Goal: Obtain resource: Obtain resource

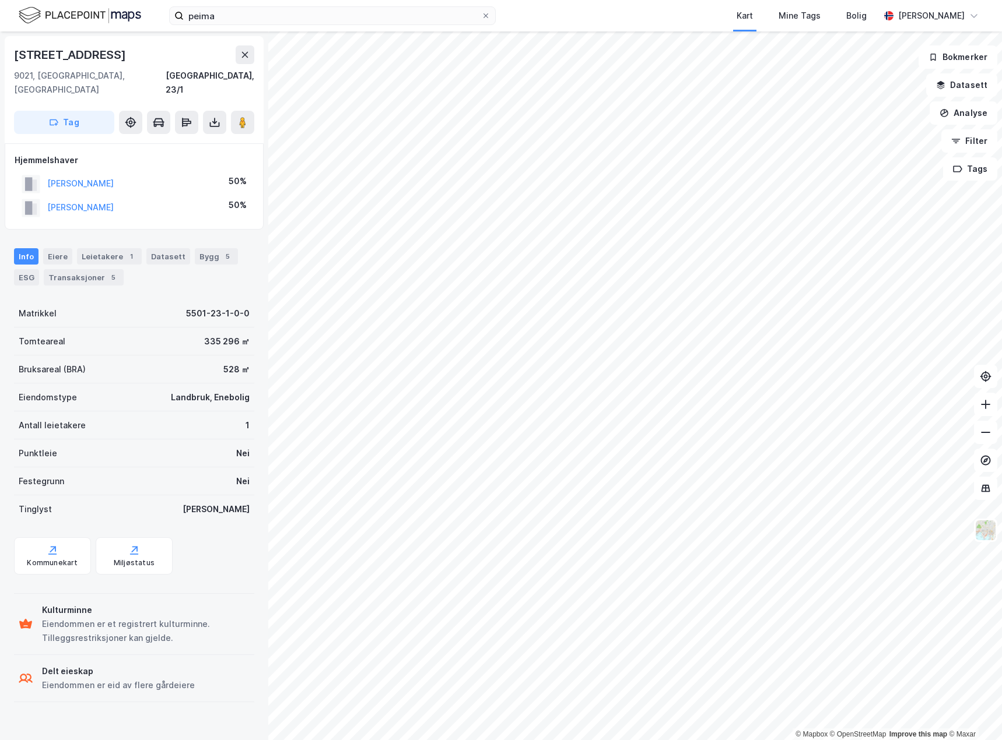
click at [709, 0] on html "peima Kart Mine Tags Bolig [PERSON_NAME] © Mapbox © OpenStreetMap Improve this …" at bounding box center [501, 370] width 1002 height 740
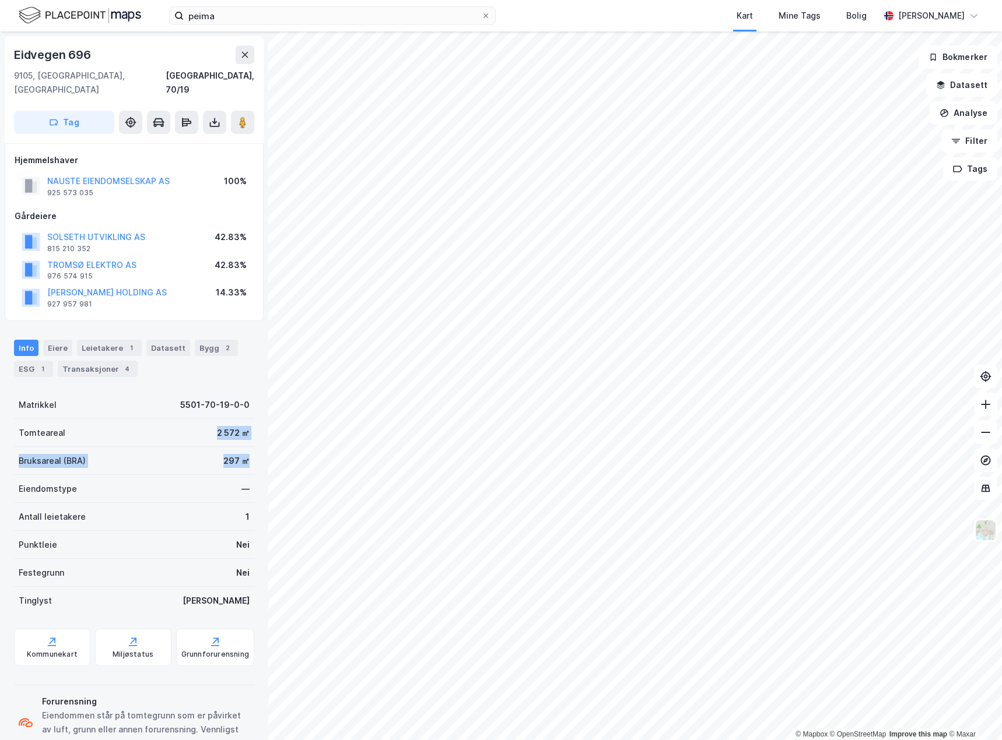
drag, startPoint x: 150, startPoint y: 424, endPoint x: 247, endPoint y: 446, distance: 99.7
click at [247, 446] on div "Eidvegen 696 9105, [GEOGRAPHIC_DATA], [GEOGRAPHIC_DATA] [GEOGRAPHIC_DATA], 70/1…" at bounding box center [134, 385] width 268 height 709
click at [246, 445] on div "Eidvegen 696 9105, [GEOGRAPHIC_DATA], [GEOGRAPHIC_DATA] [GEOGRAPHIC_DATA], 70/1…" at bounding box center [134, 385] width 268 height 709
drag, startPoint x: 174, startPoint y: 407, endPoint x: 251, endPoint y: 420, distance: 78.7
click at [251, 420] on div "Eidvegen 696 9105, [GEOGRAPHIC_DATA], [GEOGRAPHIC_DATA] [GEOGRAPHIC_DATA], 70/1…" at bounding box center [134, 385] width 268 height 709
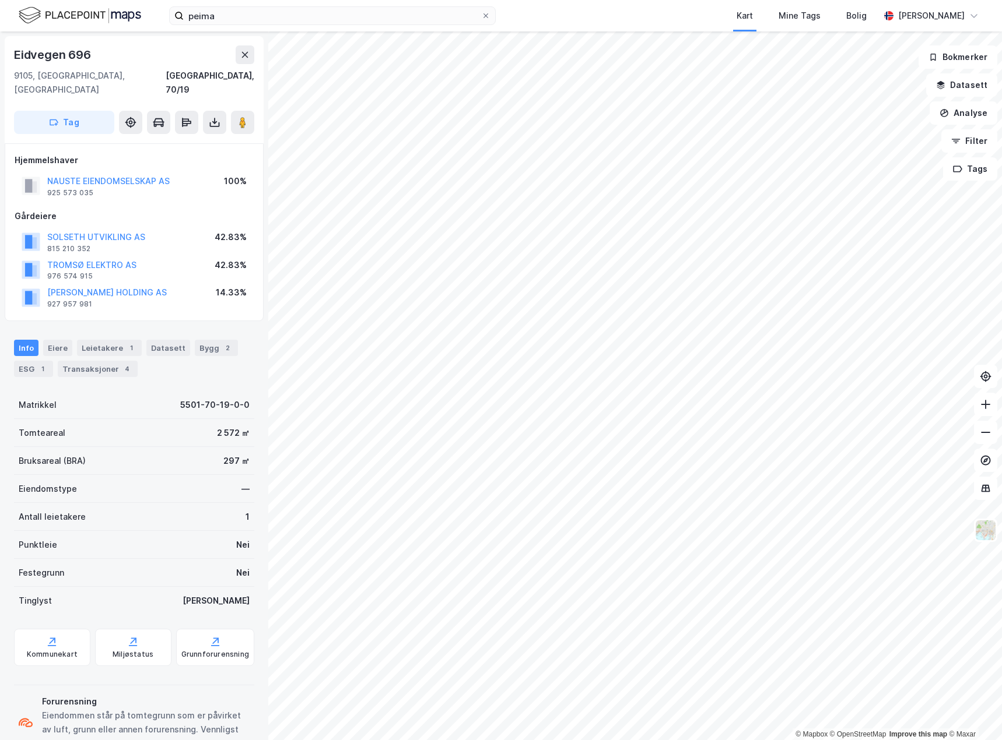
click at [255, 396] on div "© Mapbox © OpenStreetMap Improve this map © Maxar Eidvegen 696 9105, [GEOGRAPHI…" at bounding box center [501, 385] width 1002 height 709
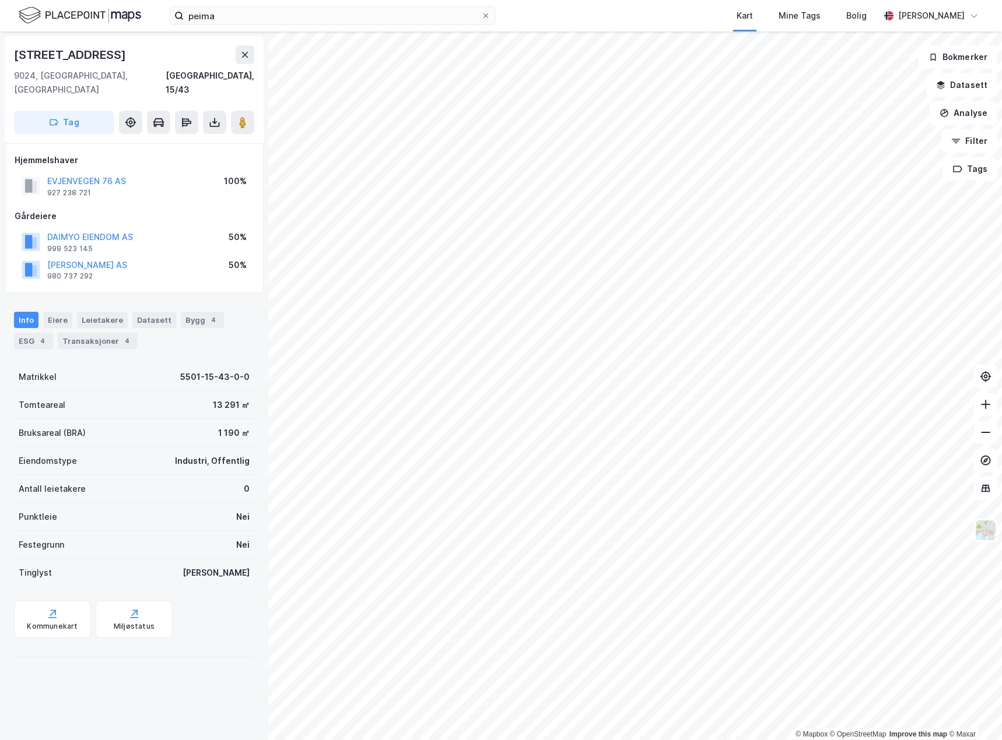
click at [120, 371] on div "Matrikkel 5501-15-43-0-0" at bounding box center [134, 377] width 240 height 28
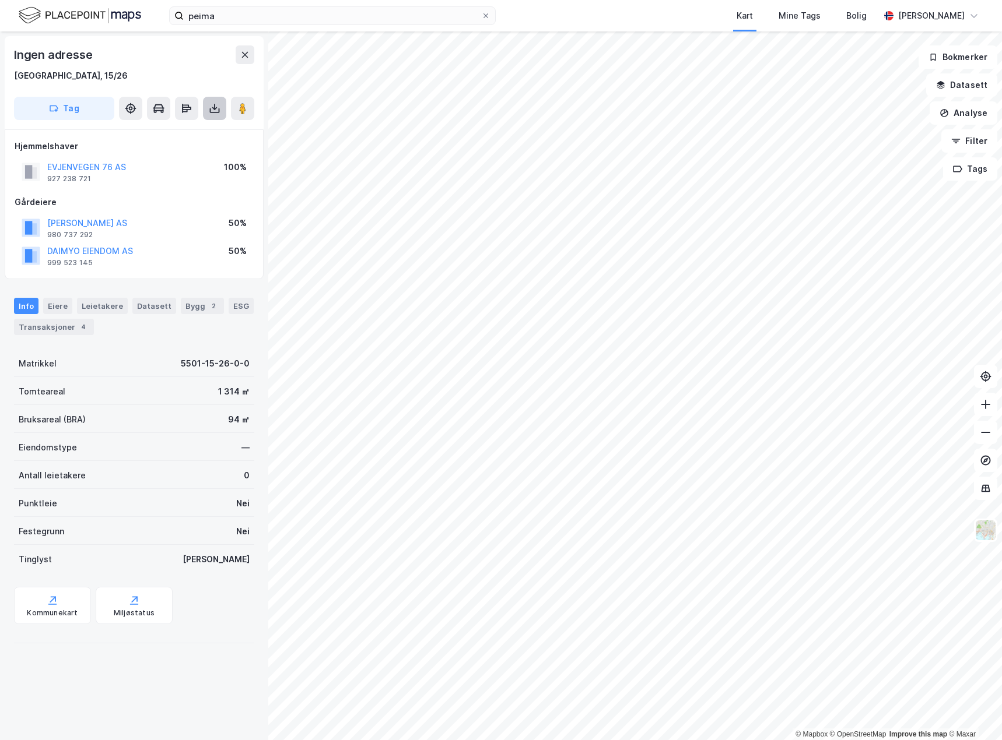
click at [214, 114] on button at bounding box center [214, 108] width 23 height 23
click at [165, 127] on div "Last ned grunnbok" at bounding box center [157, 131] width 68 height 9
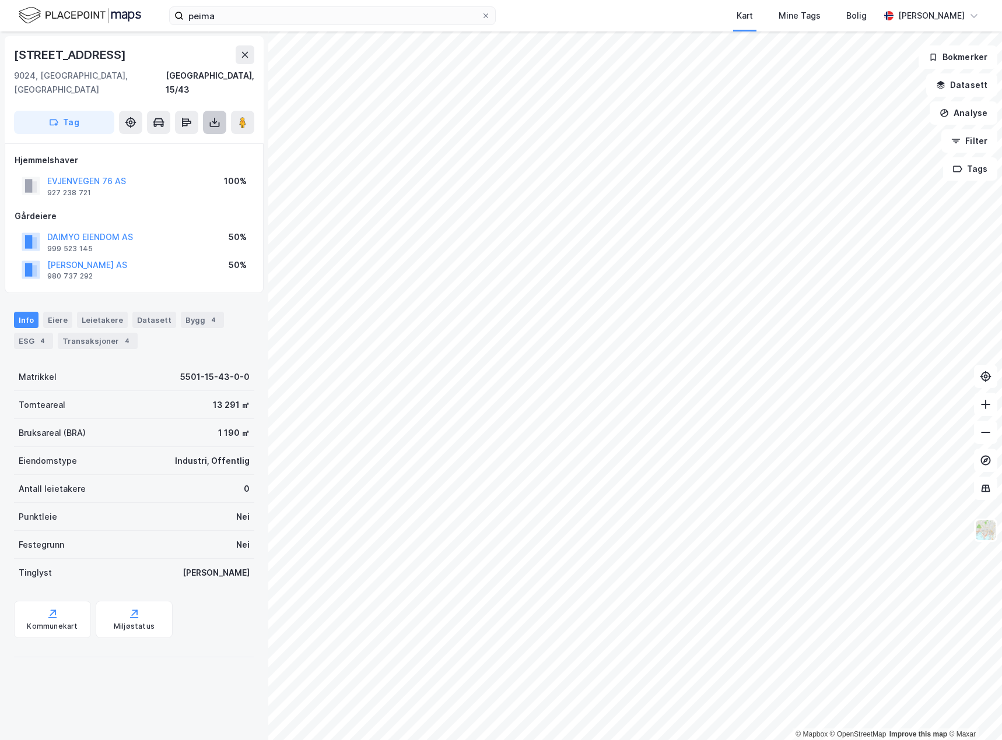
click at [220, 117] on icon at bounding box center [215, 123] width 12 height 12
click at [187, 136] on div "Last ned grunnbok" at bounding box center [164, 145] width 124 height 19
click at [156, 141] on div "Last ned grunnbok" at bounding box center [157, 145] width 68 height 9
click at [187, 209] on div "Gårdeiere" at bounding box center [134, 216] width 239 height 14
click at [95, 333] on div "Transaksjoner 4" at bounding box center [98, 341] width 80 height 16
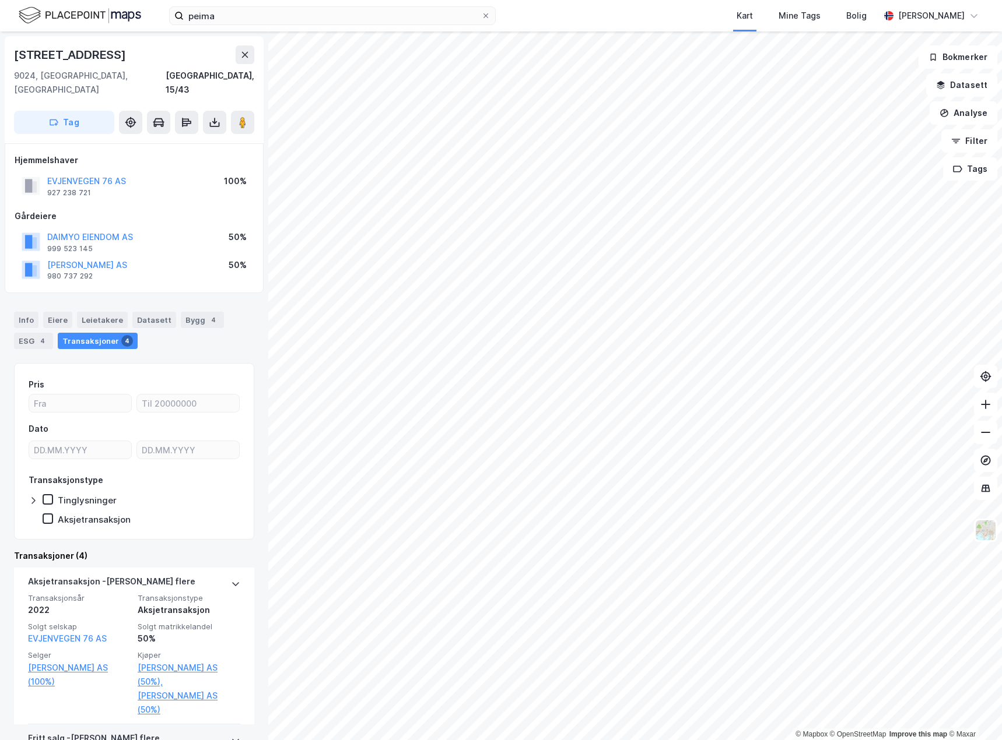
scroll to position [342, 0]
